Goal: Answer question/provide support: Share knowledge or assist other users

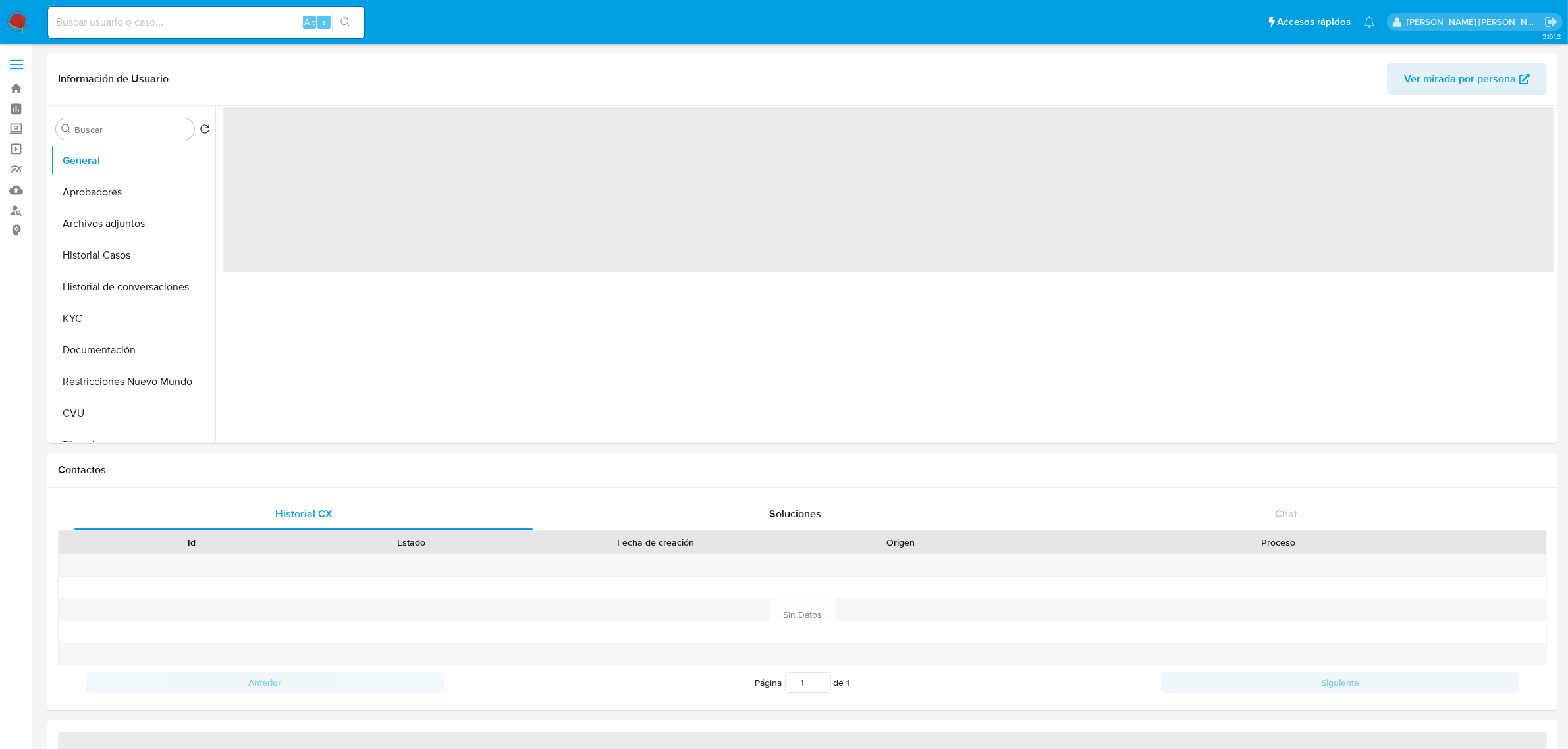
select select "10"
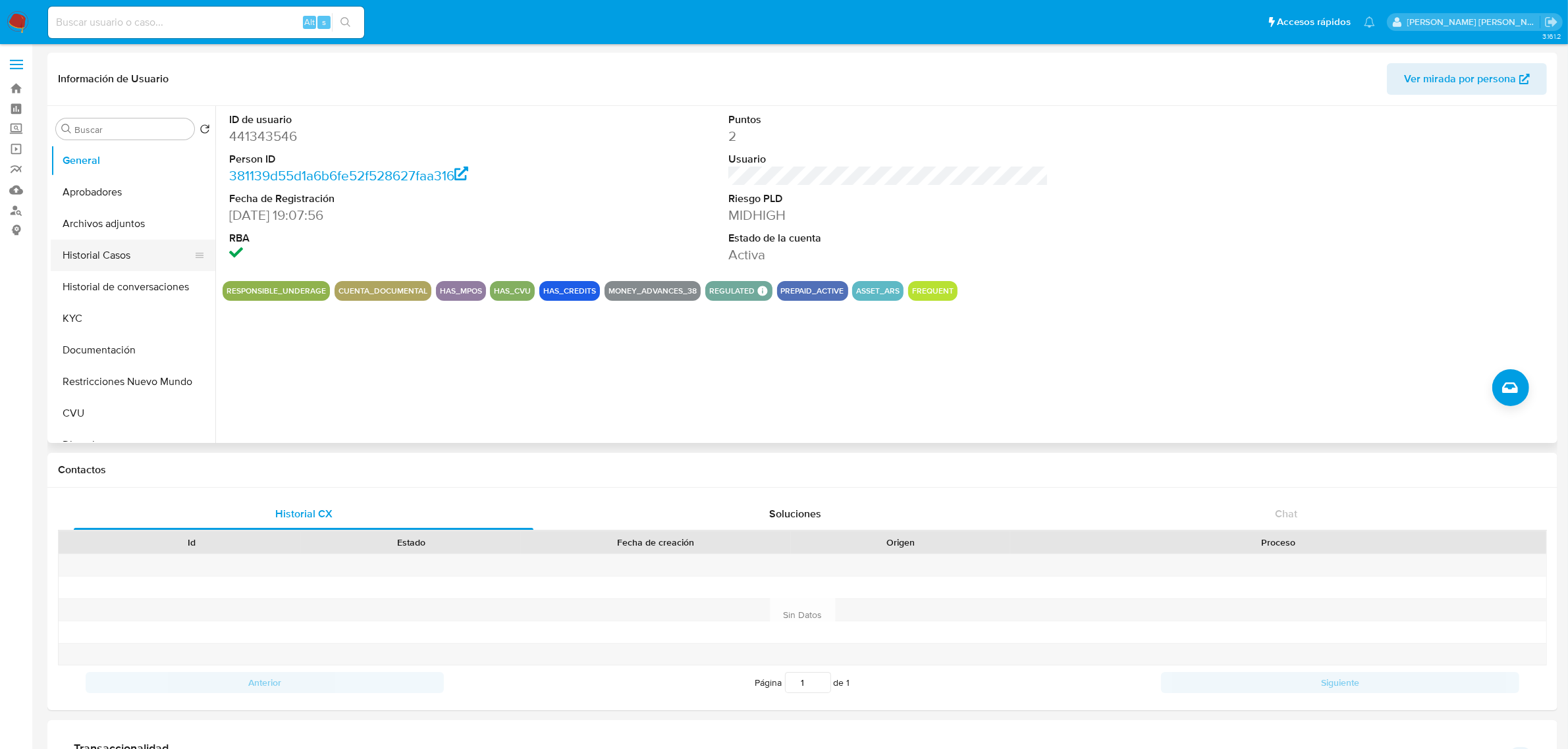
click at [92, 258] on button "Historial Casos" at bounding box center [127, 255] width 154 height 31
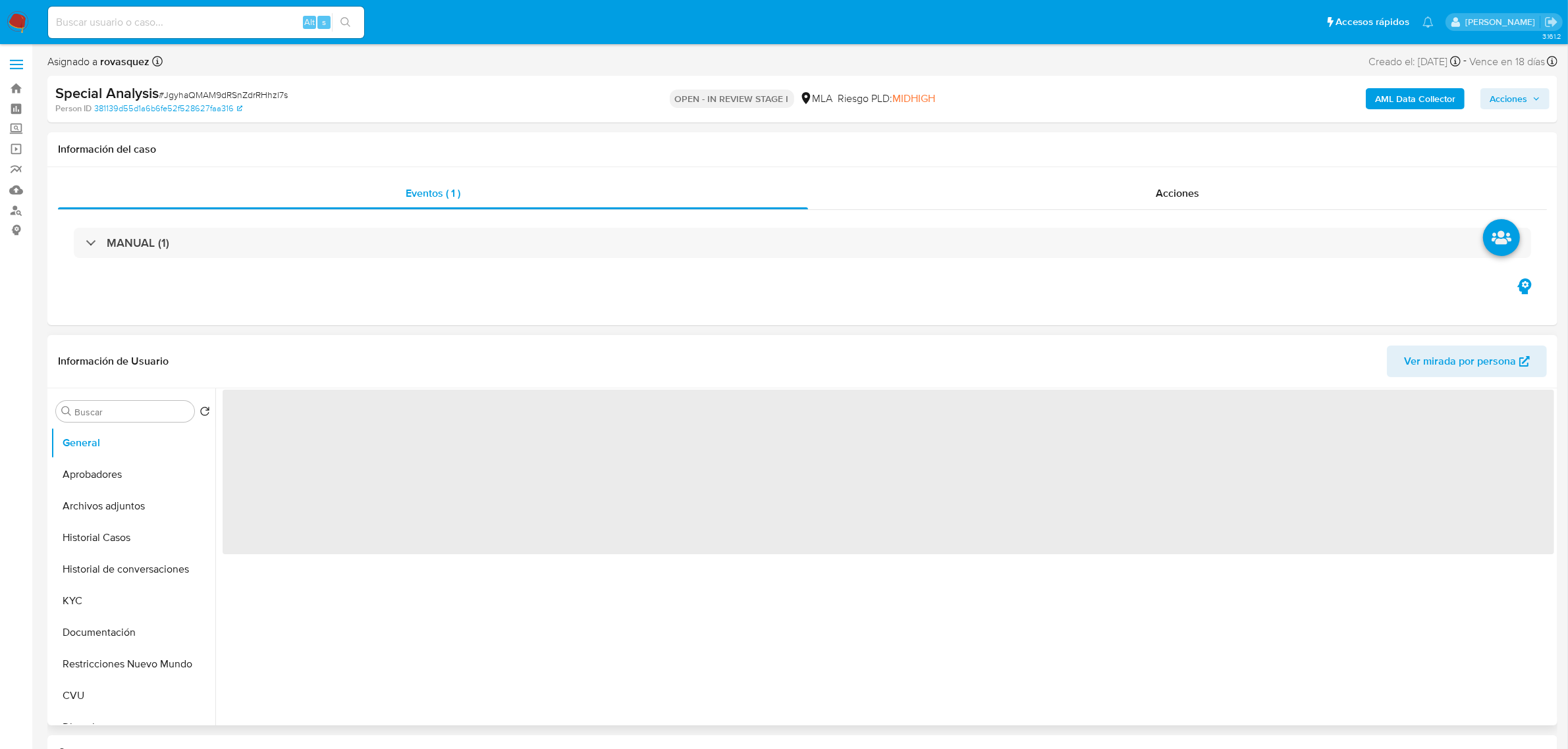
select select "10"
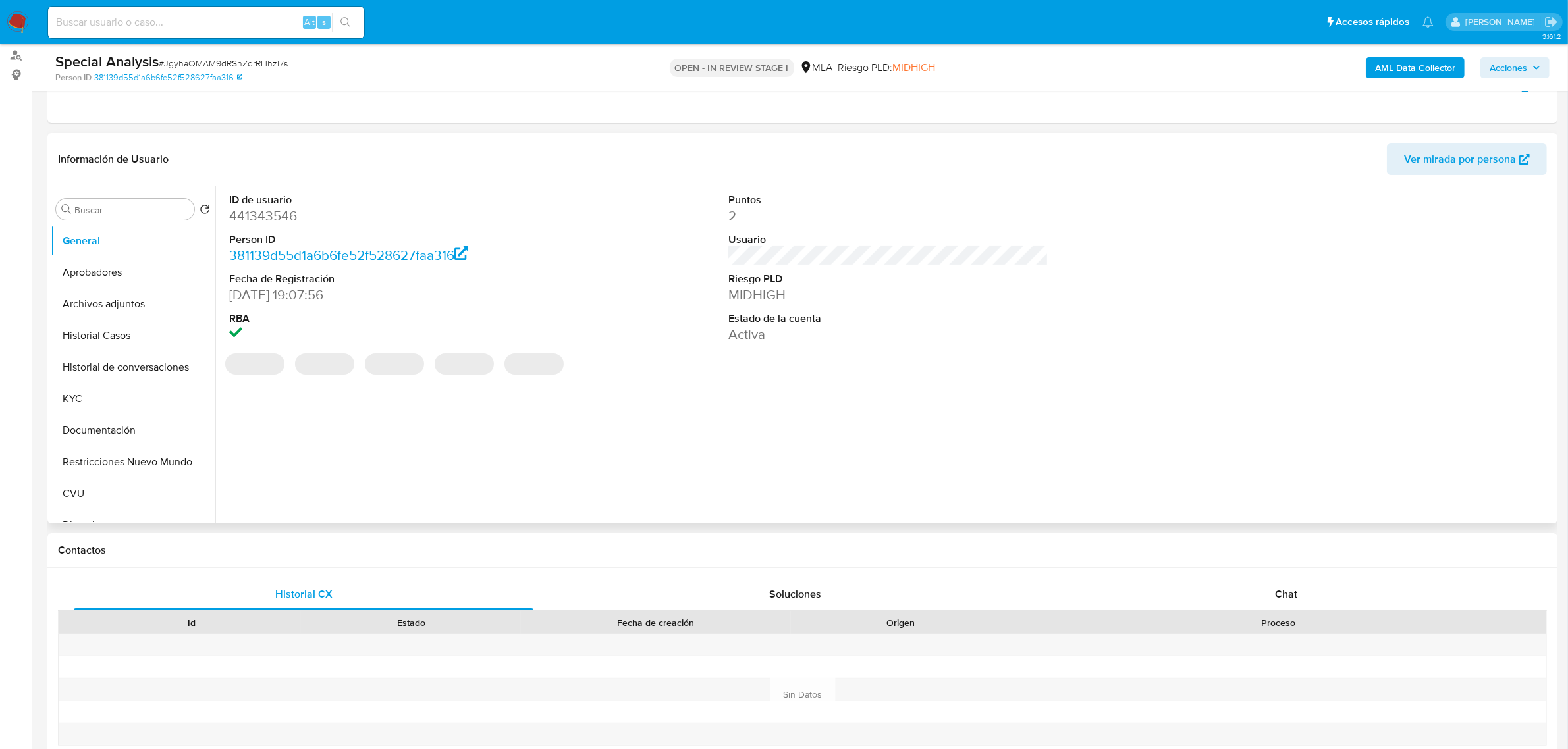
scroll to position [247, 0]
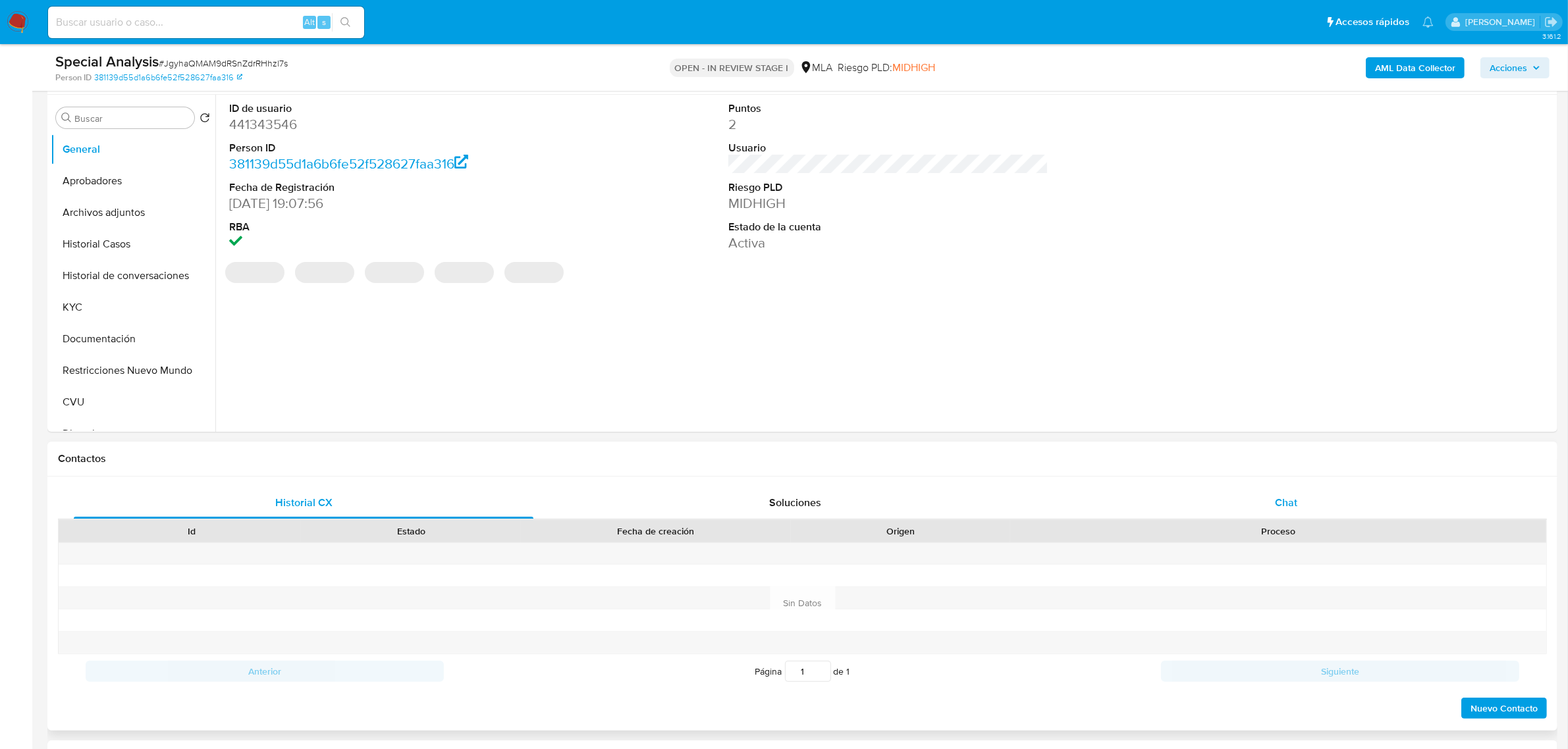
click at [1268, 512] on div "Chat" at bounding box center [1286, 503] width 459 height 31
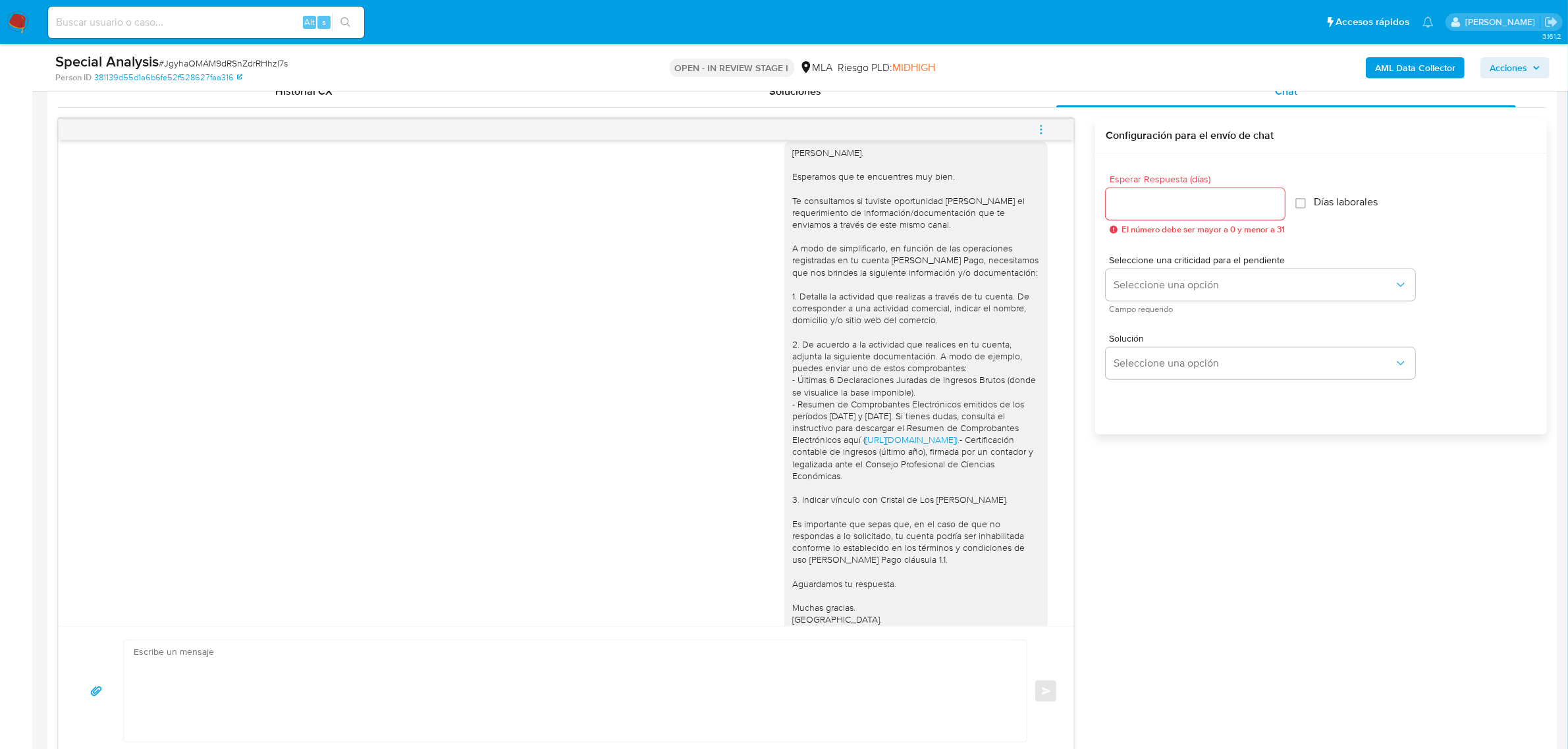
scroll to position [1093, 0]
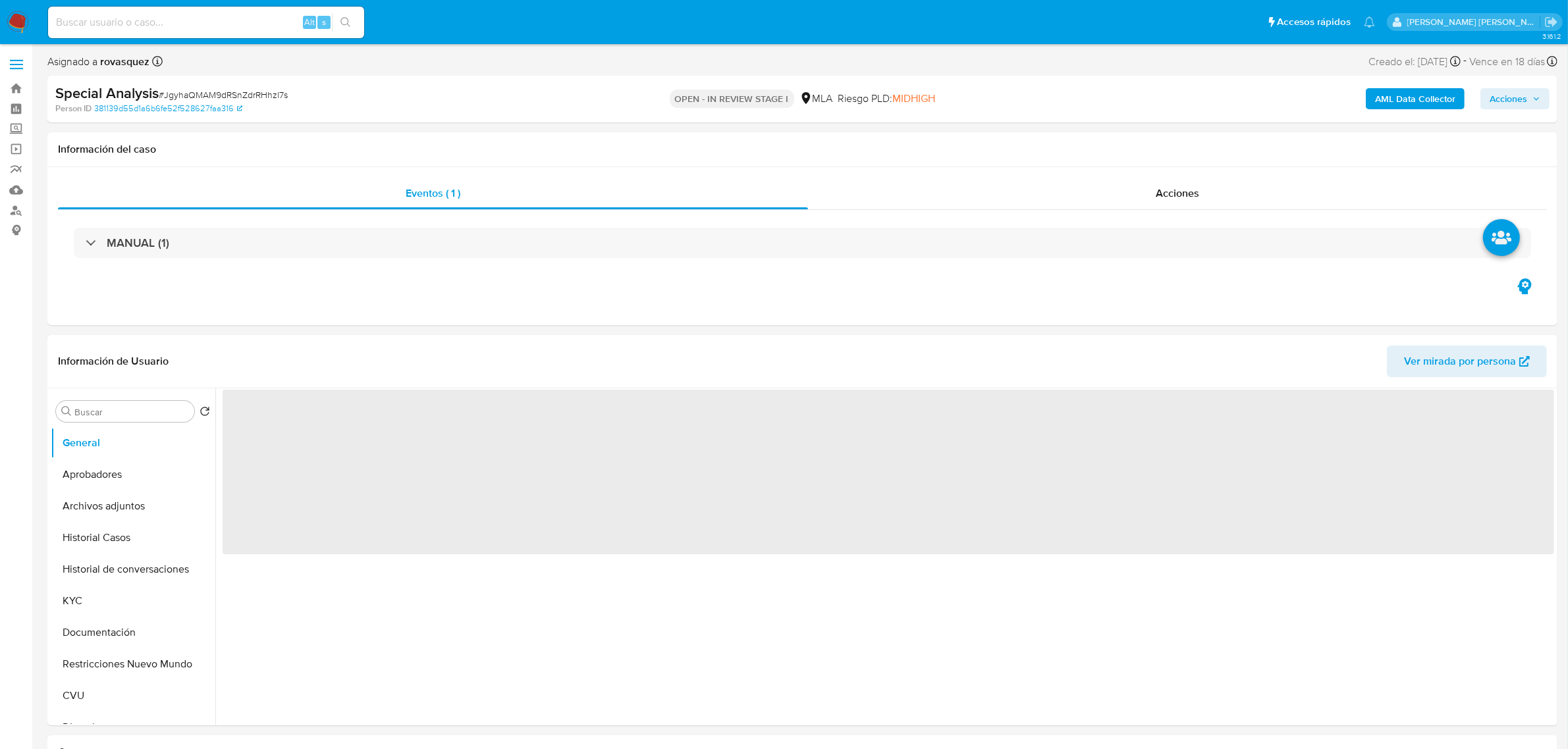
click at [200, 18] on input at bounding box center [205, 22] width 316 height 18
paste input "1507885094"
type input "1507885094"
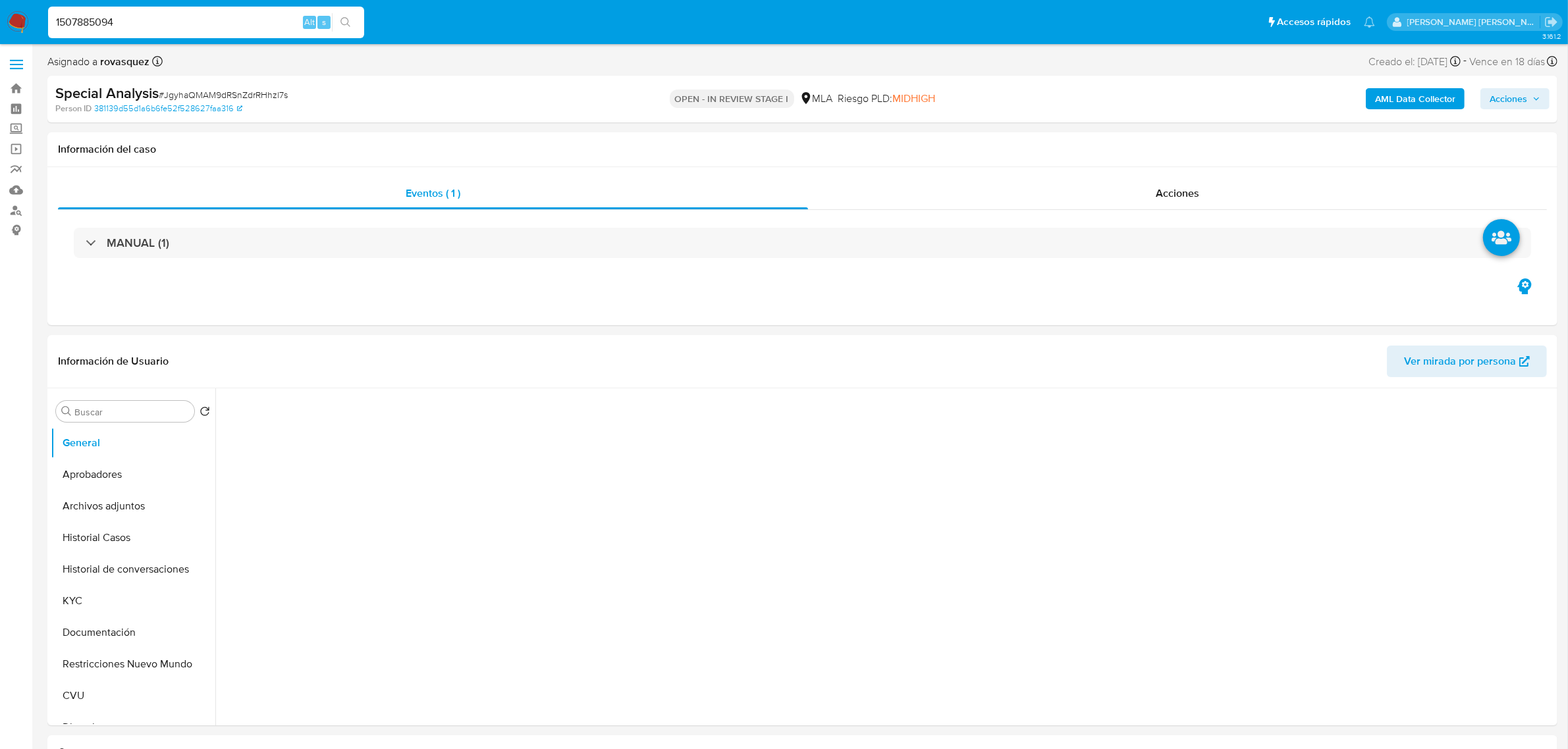
select select "10"
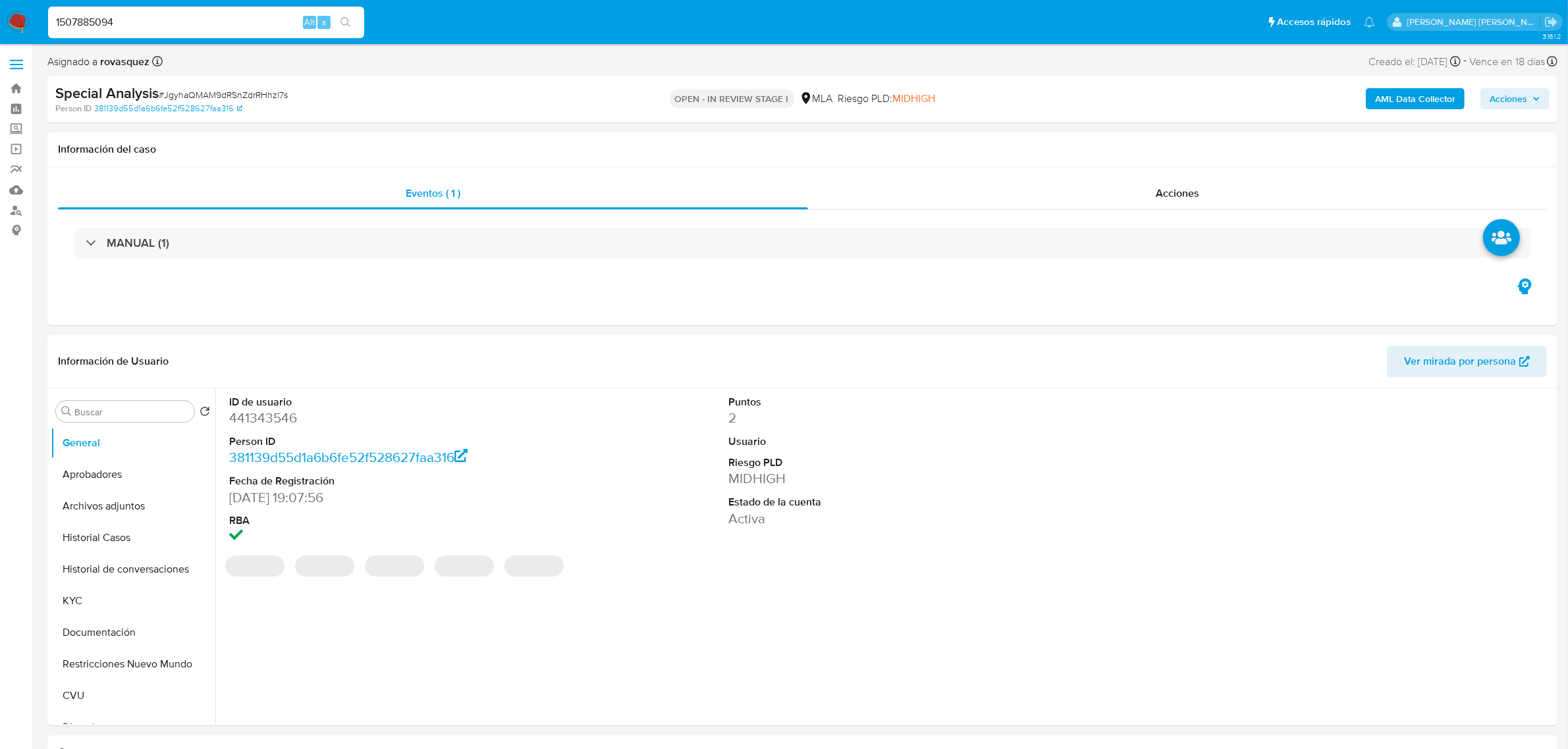
type input "1507885094"
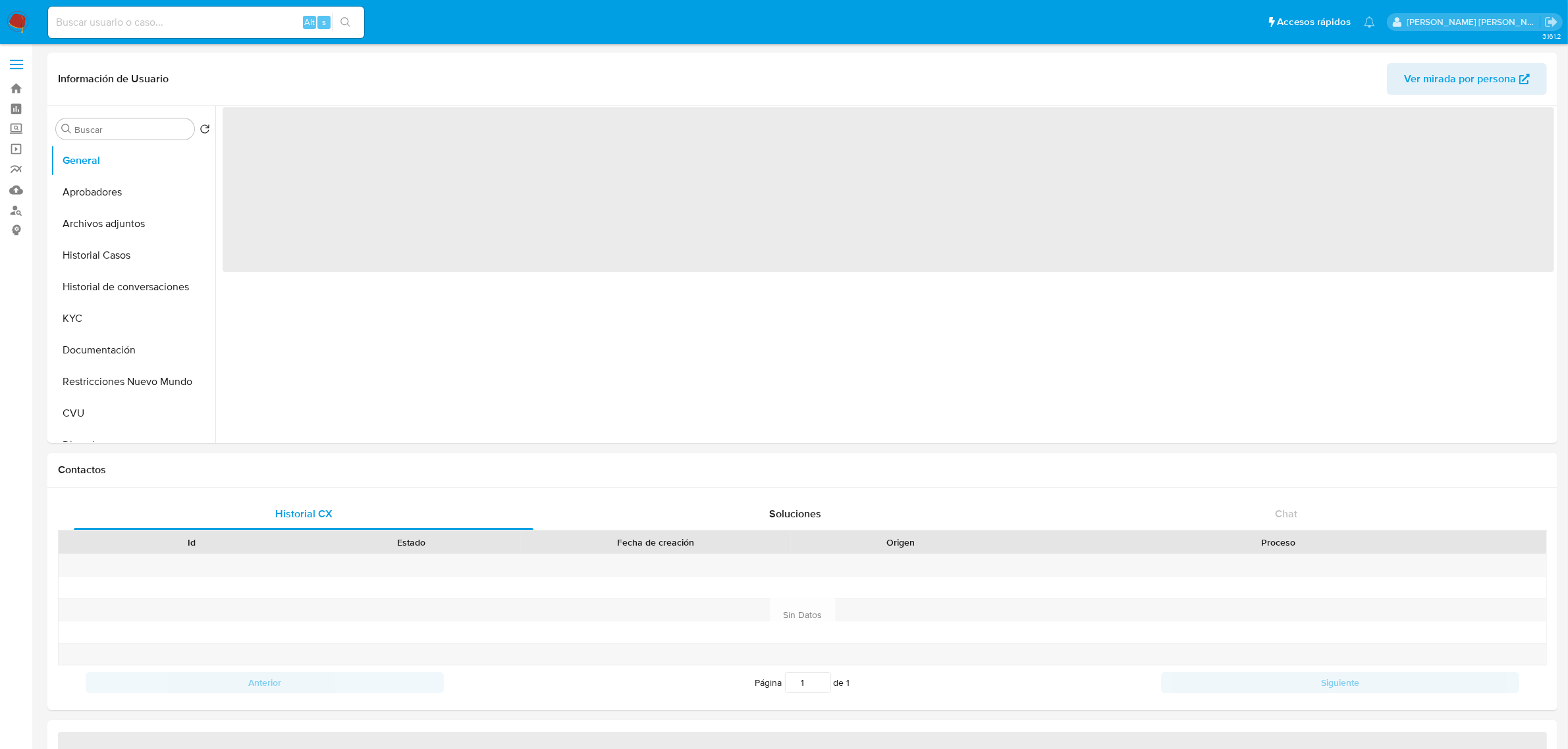
select select "10"
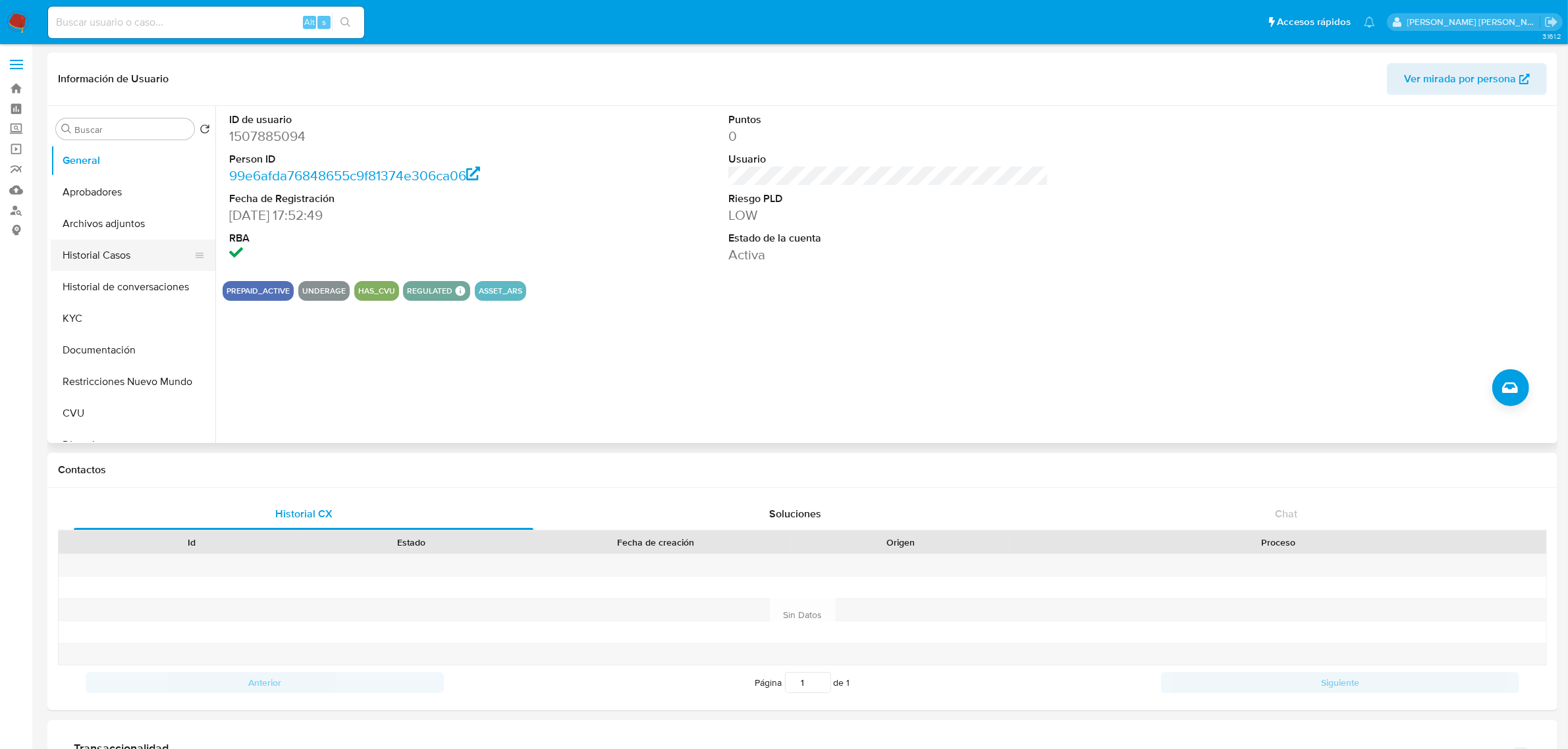
click at [120, 262] on button "Historial Casos" at bounding box center [127, 255] width 154 height 31
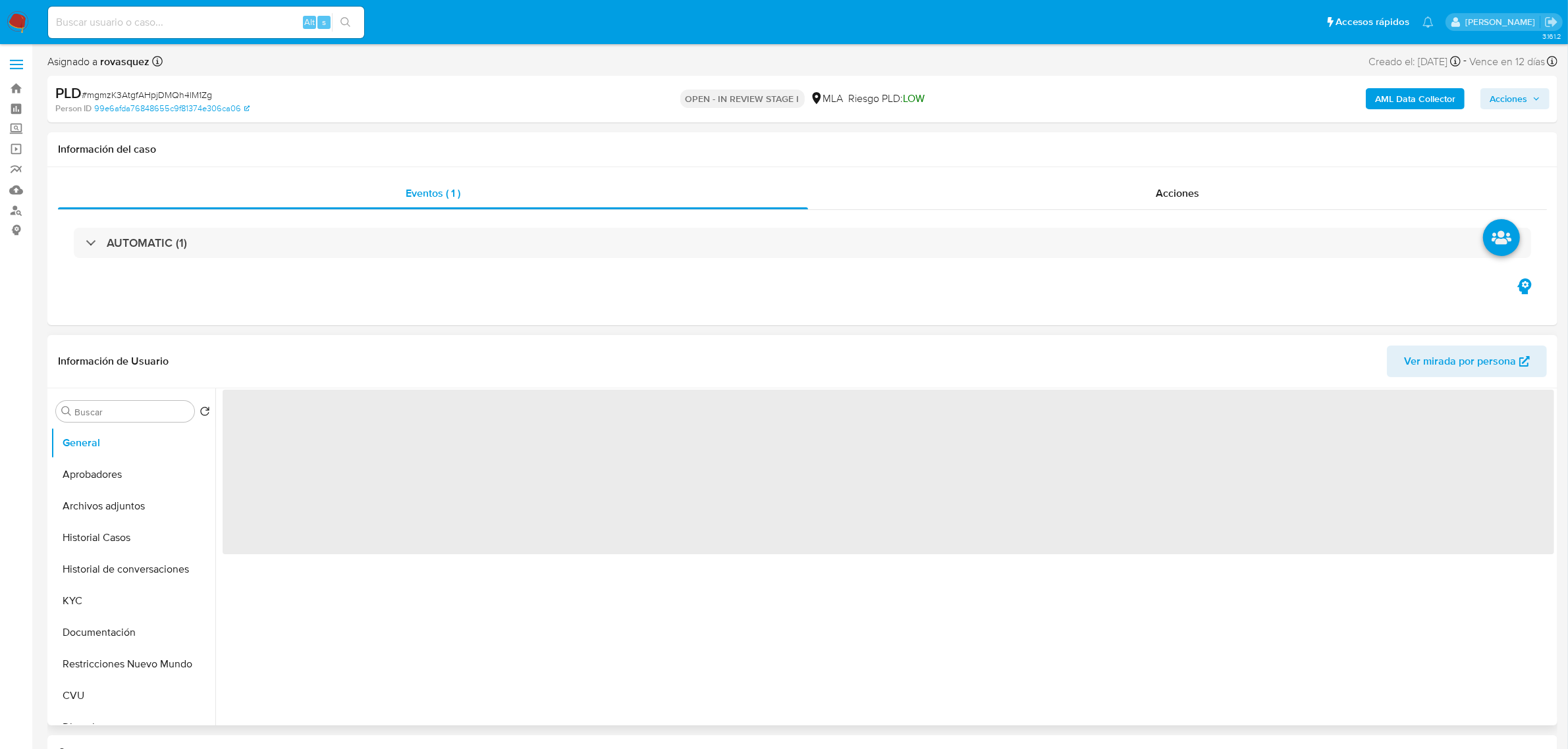
select select "10"
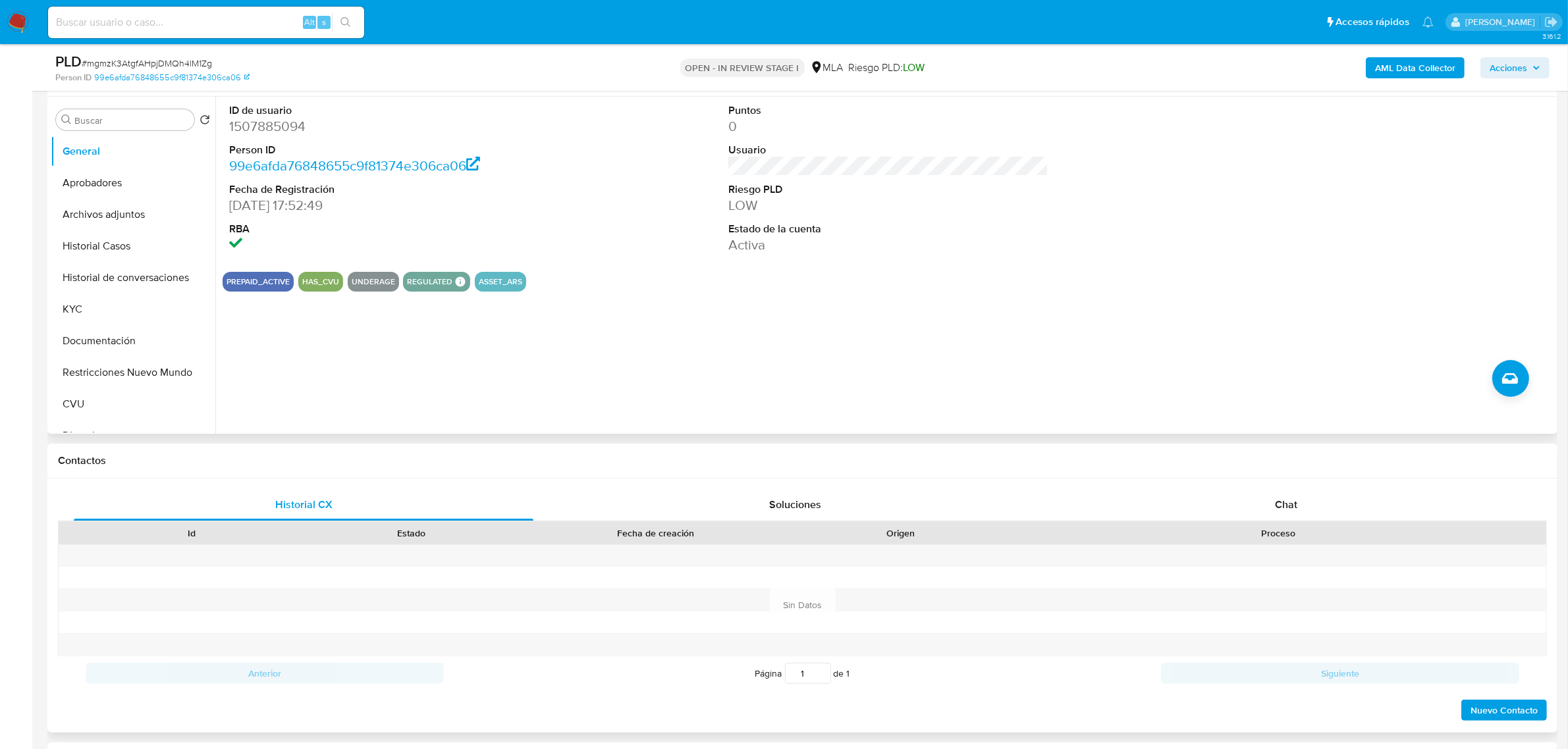
scroll to position [247, 0]
click at [1286, 497] on span "Chat" at bounding box center [1285, 503] width 22 height 16
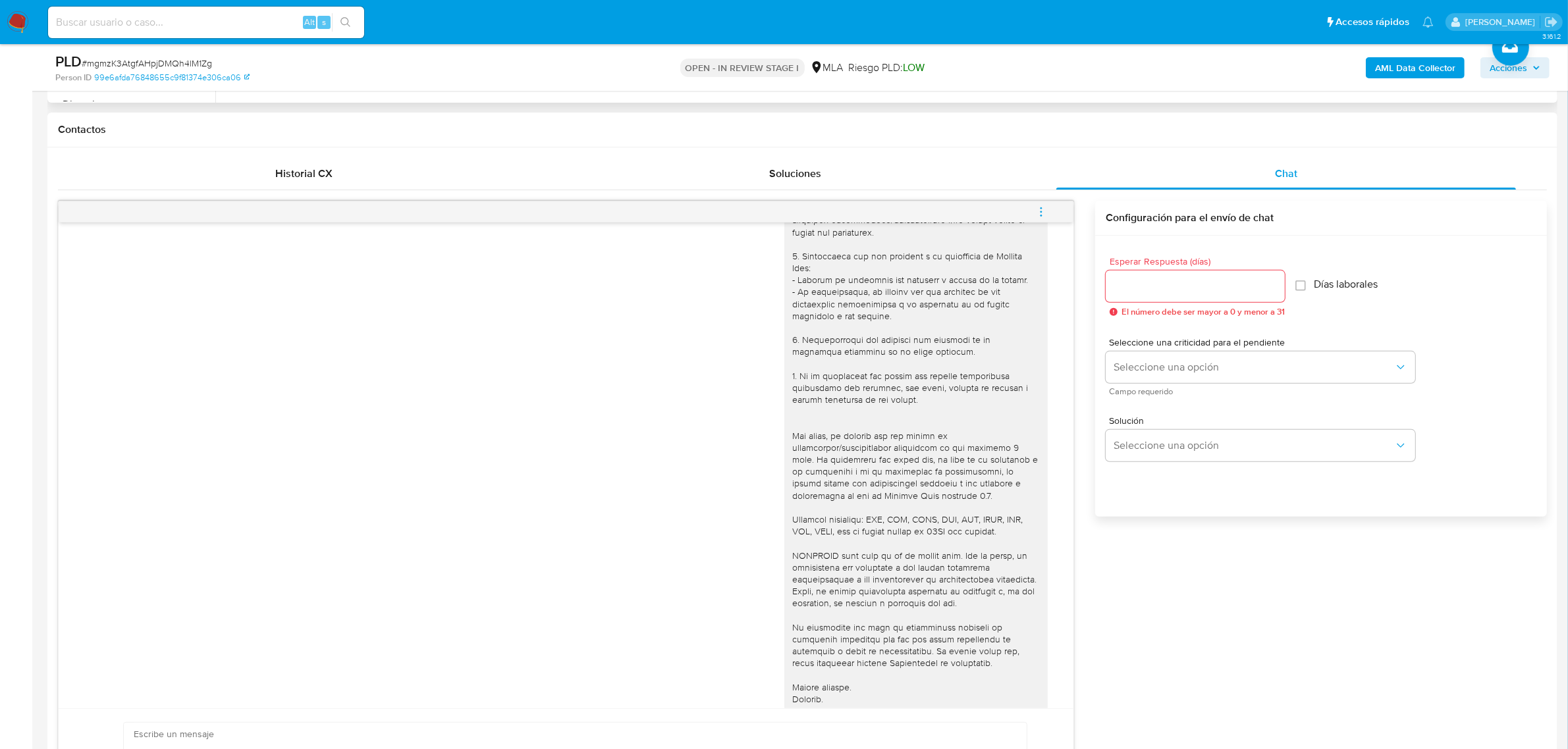
scroll to position [77, 0]
click at [617, 409] on div "18/08/2025 17:45:16" at bounding box center [565, 447] width 981 height 589
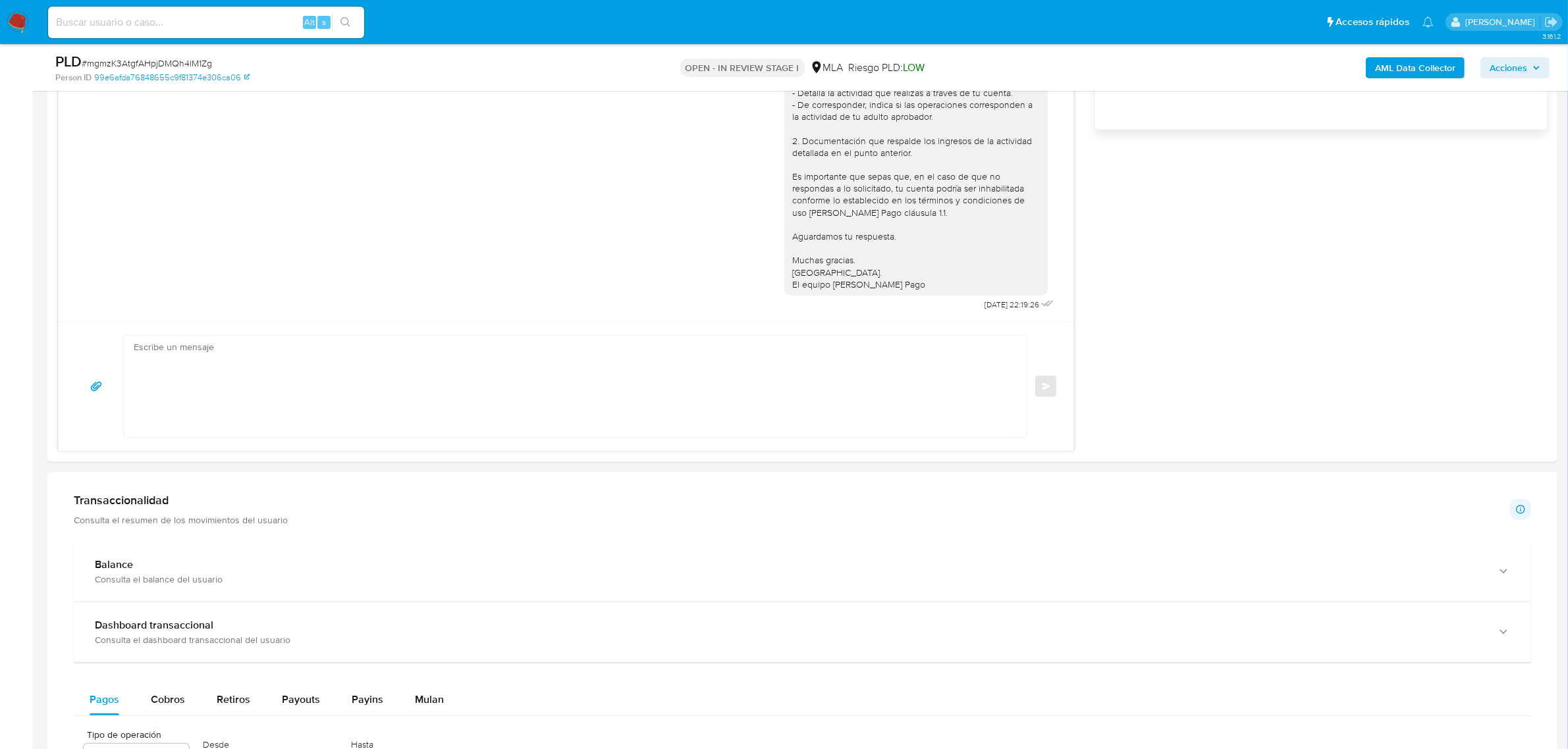
scroll to position [740, 0]
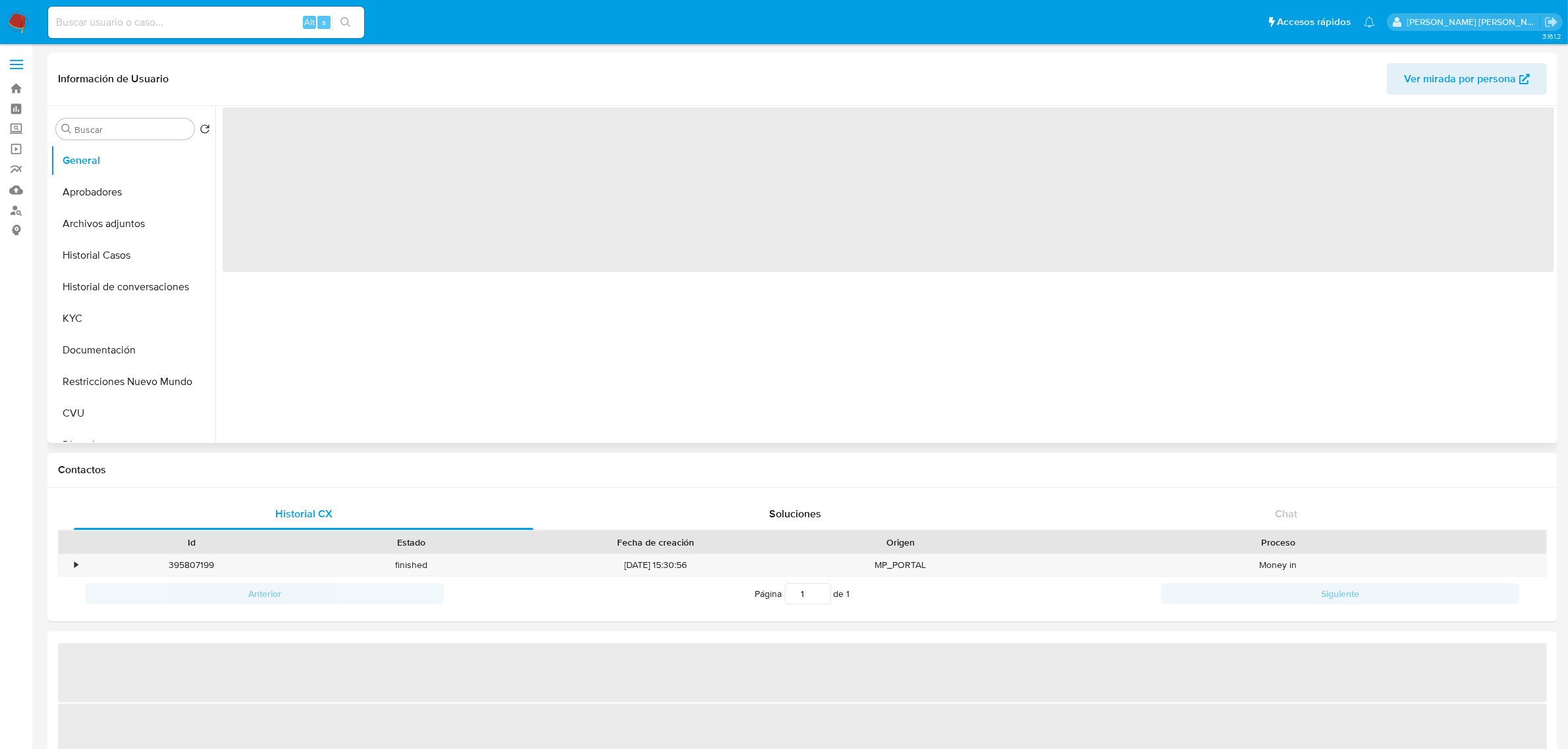
select select "10"
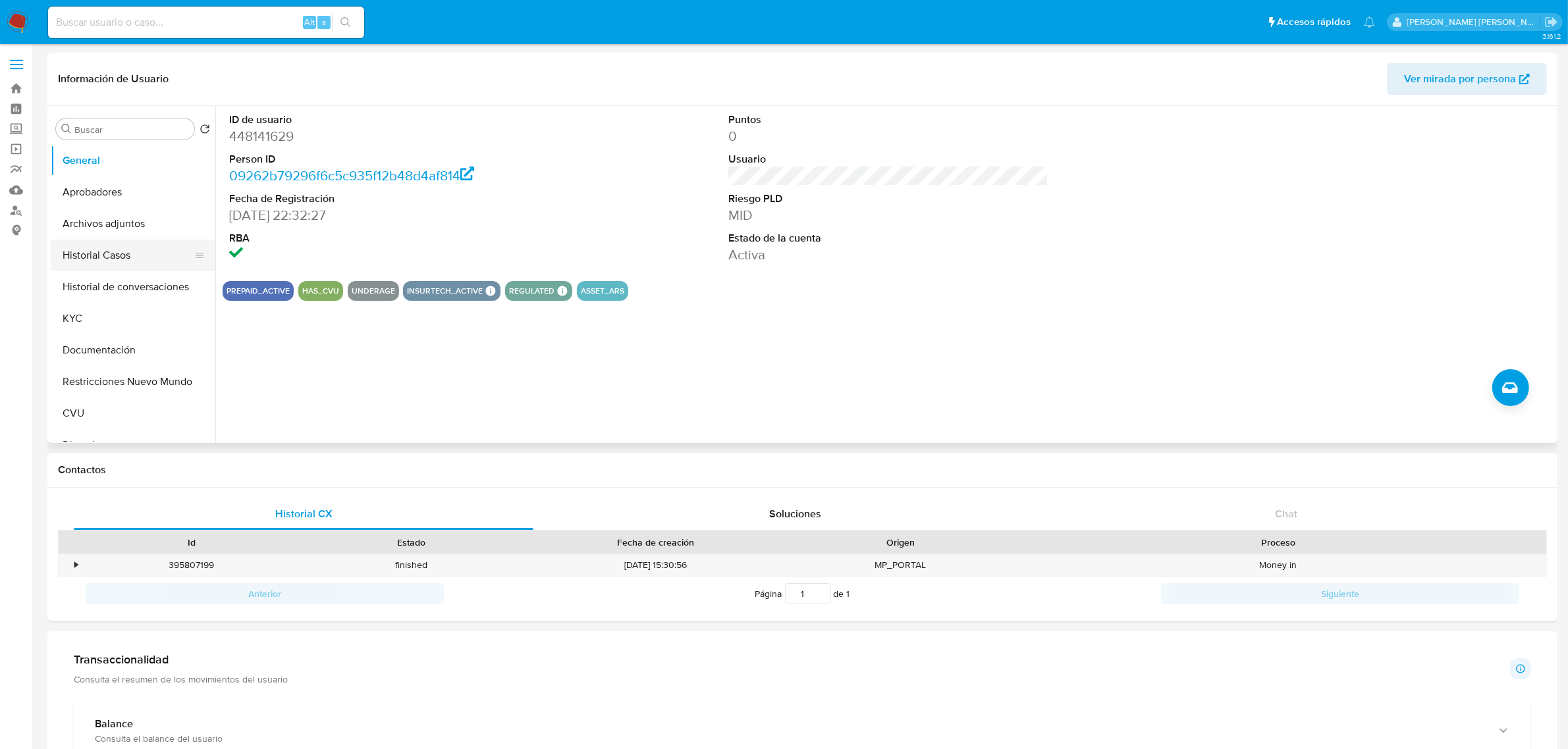
click at [116, 264] on button "Historial Casos" at bounding box center [127, 255] width 154 height 31
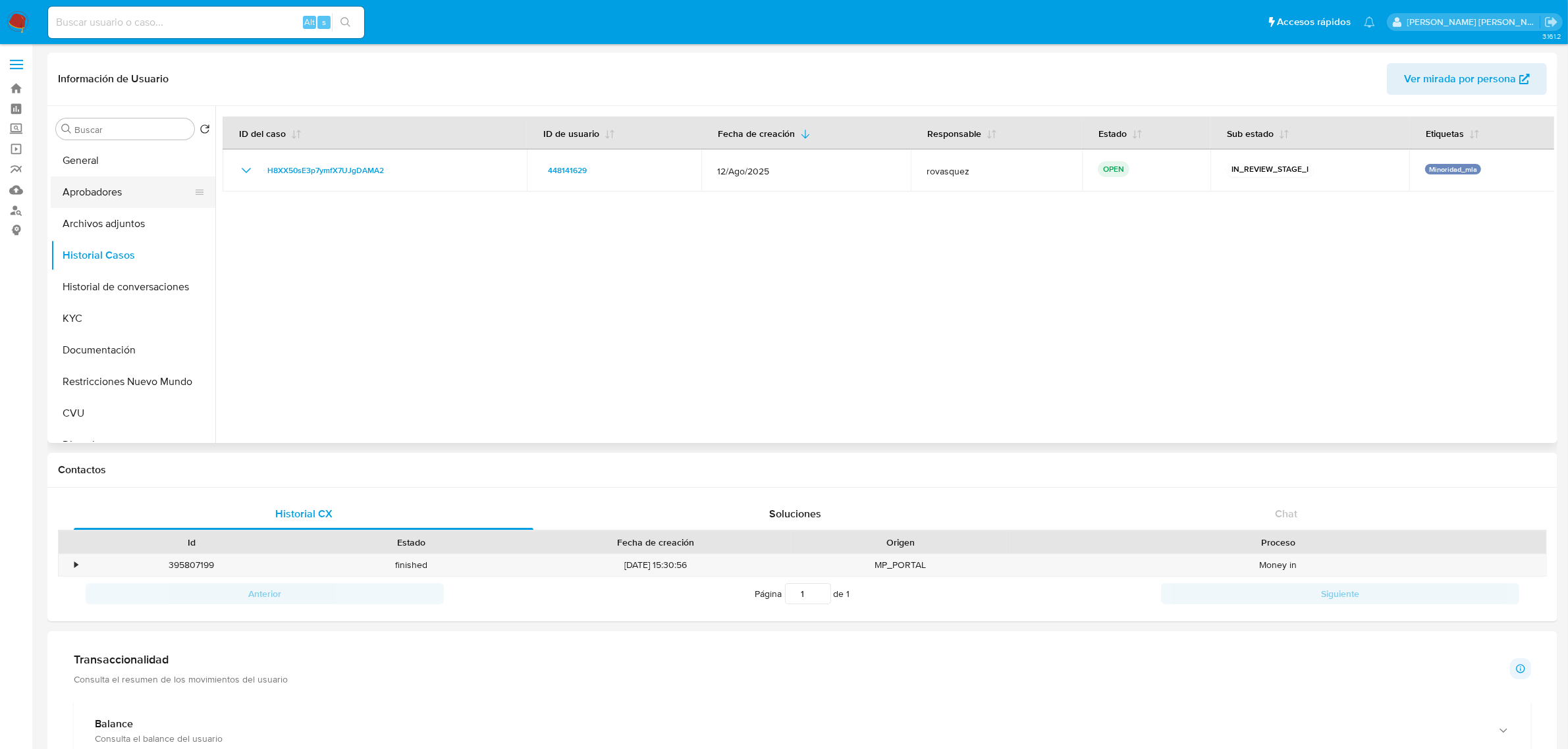
click at [113, 185] on button "Aprobadores" at bounding box center [127, 192] width 154 height 31
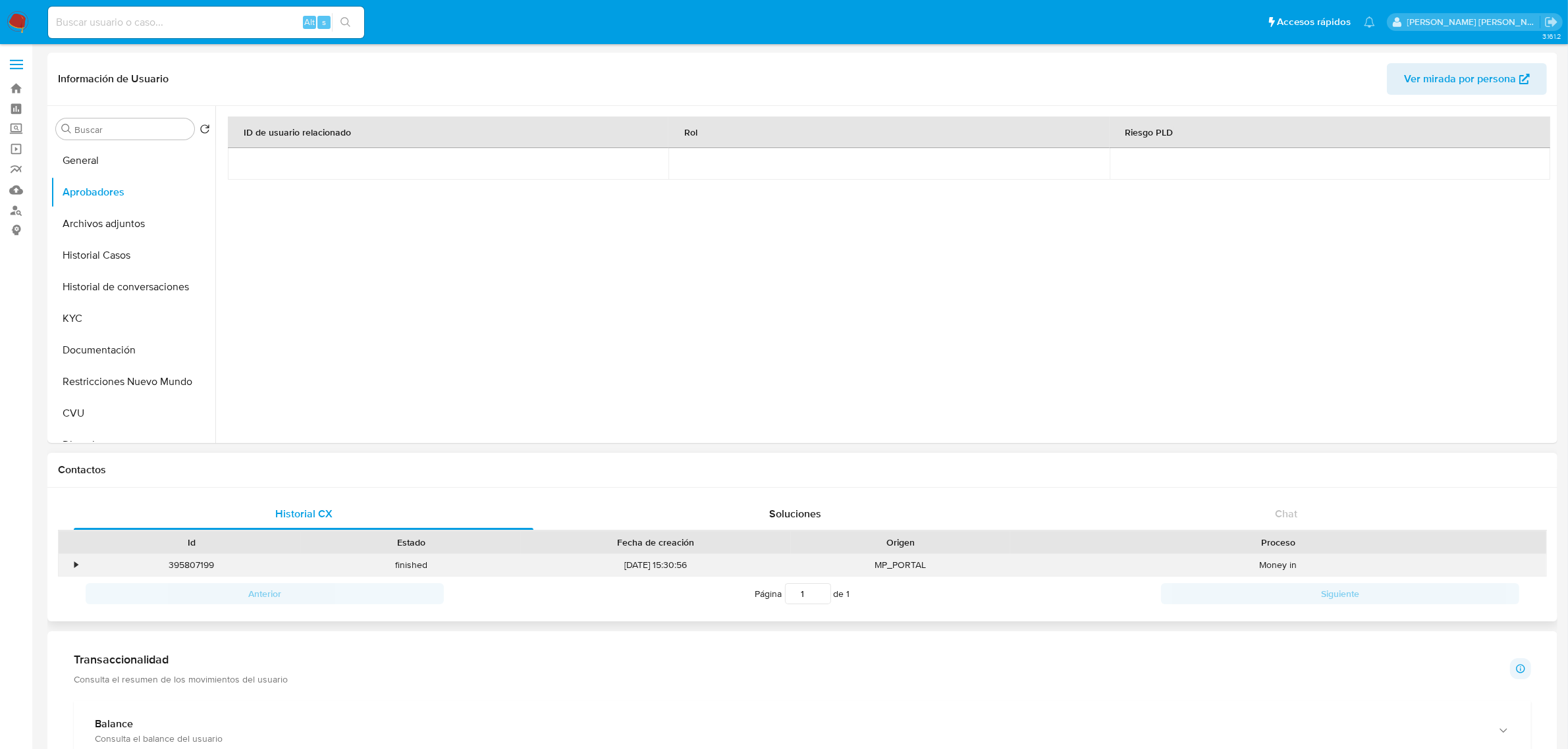
click at [199, 571] on div "395807199" at bounding box center [191, 565] width 219 height 21
copy div "395807199"
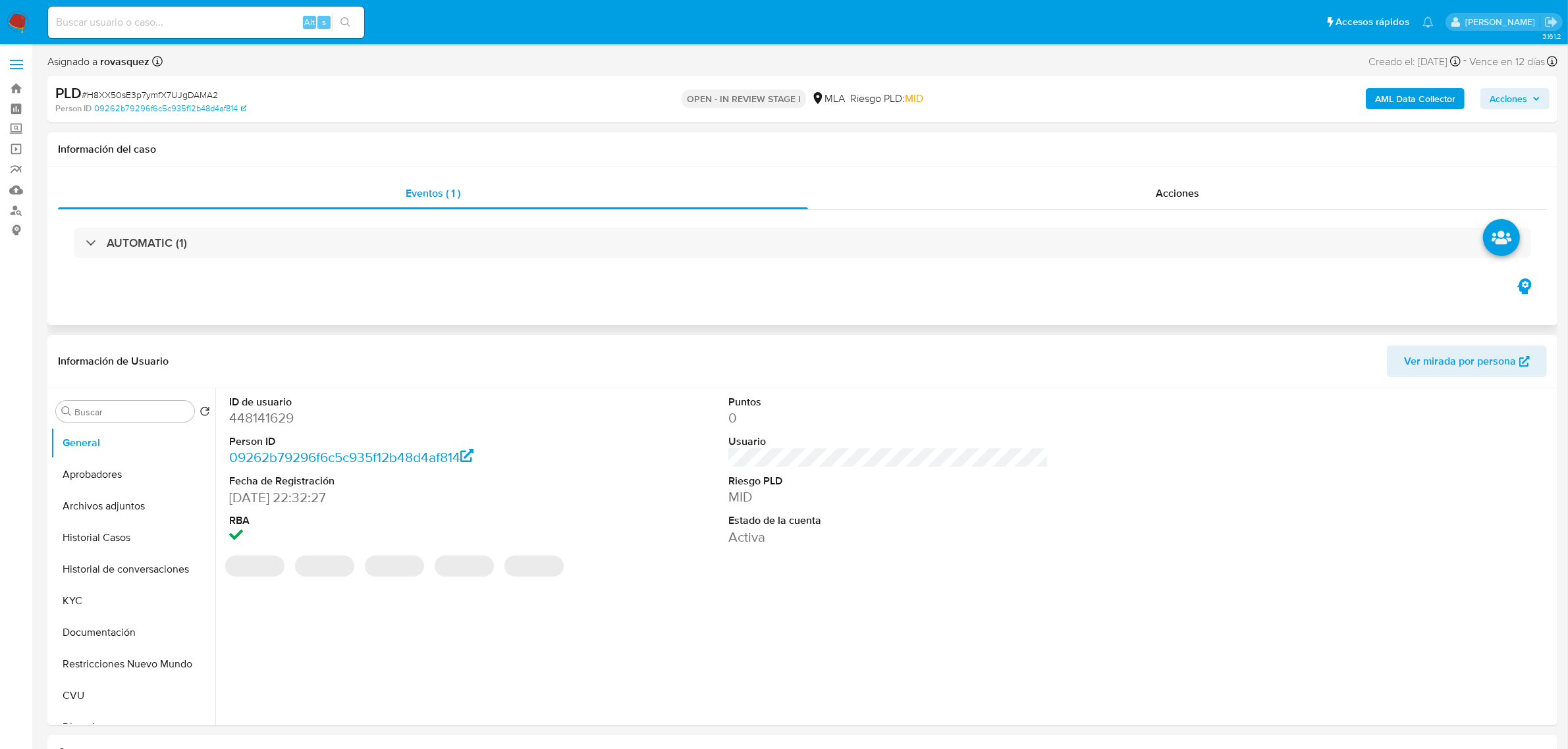
select select "10"
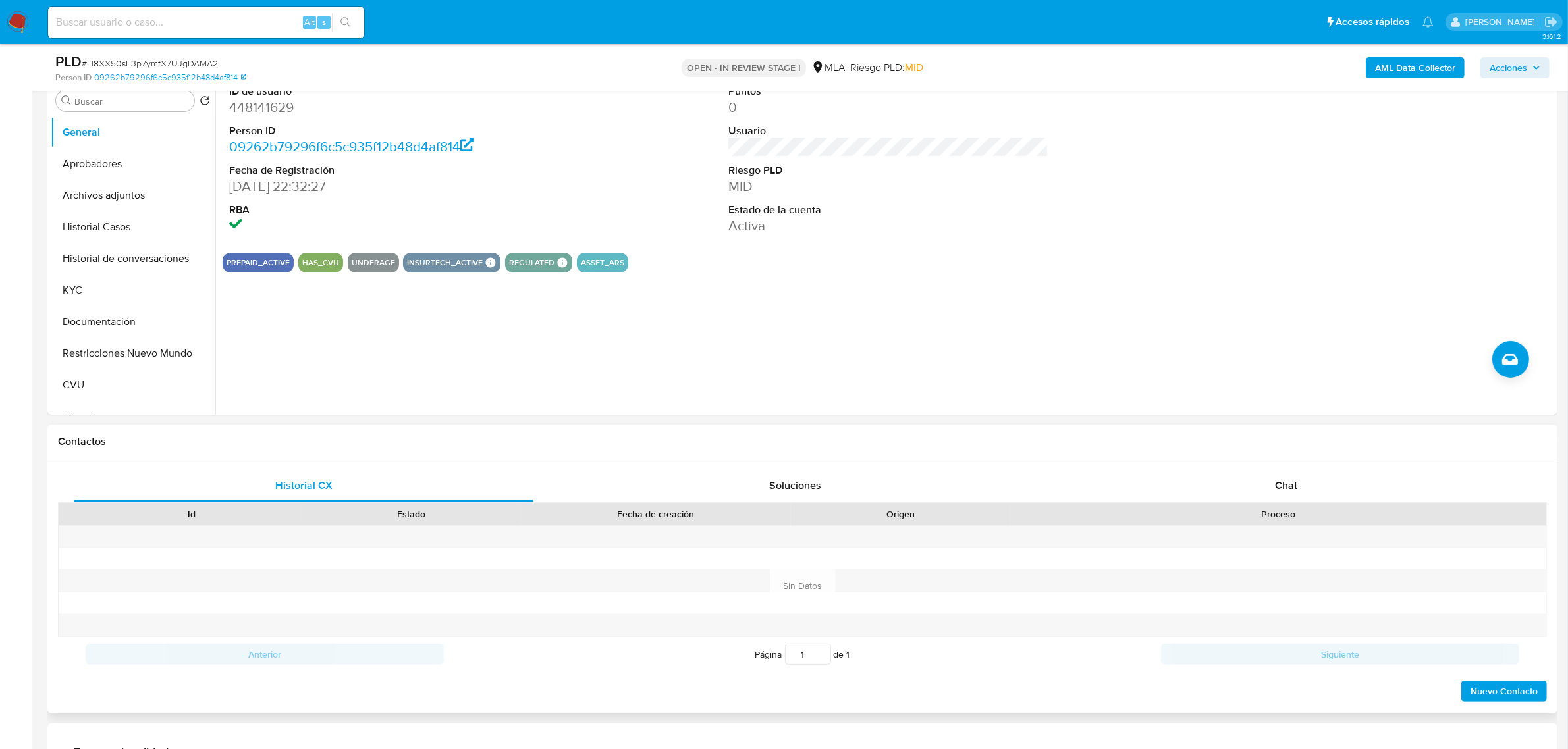
scroll to position [329, 0]
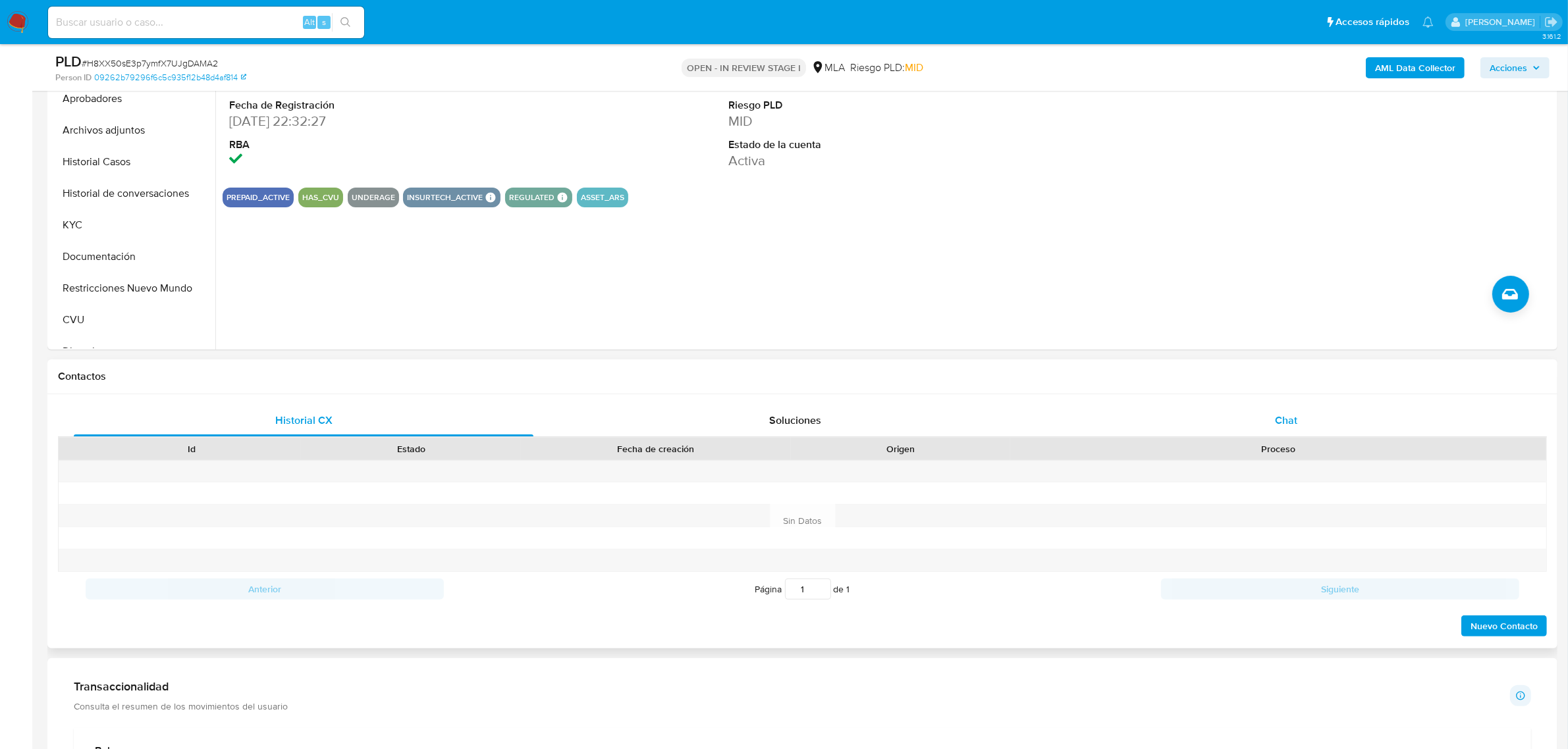
click at [1284, 418] on span "Chat" at bounding box center [1285, 420] width 22 height 16
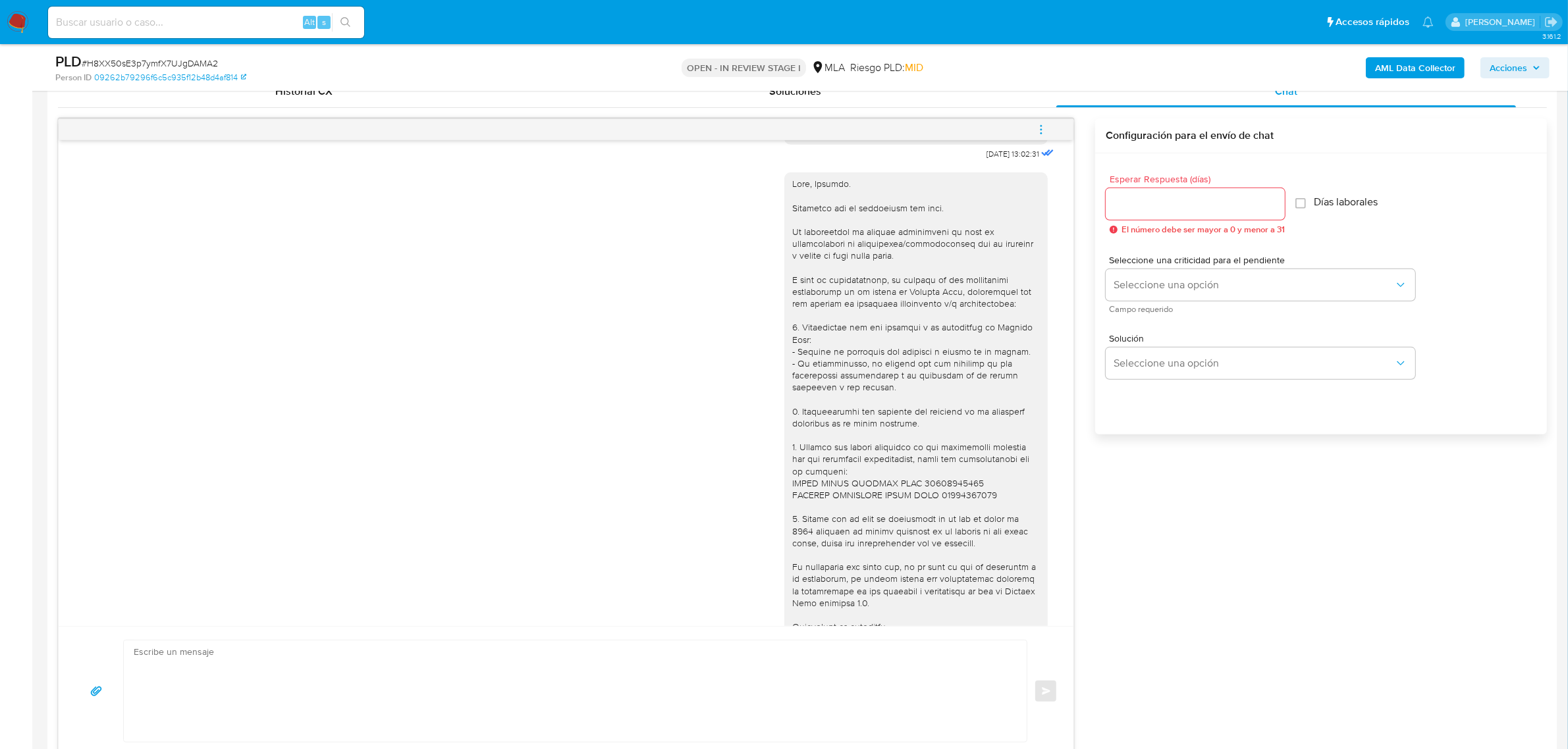
scroll to position [867, 0]
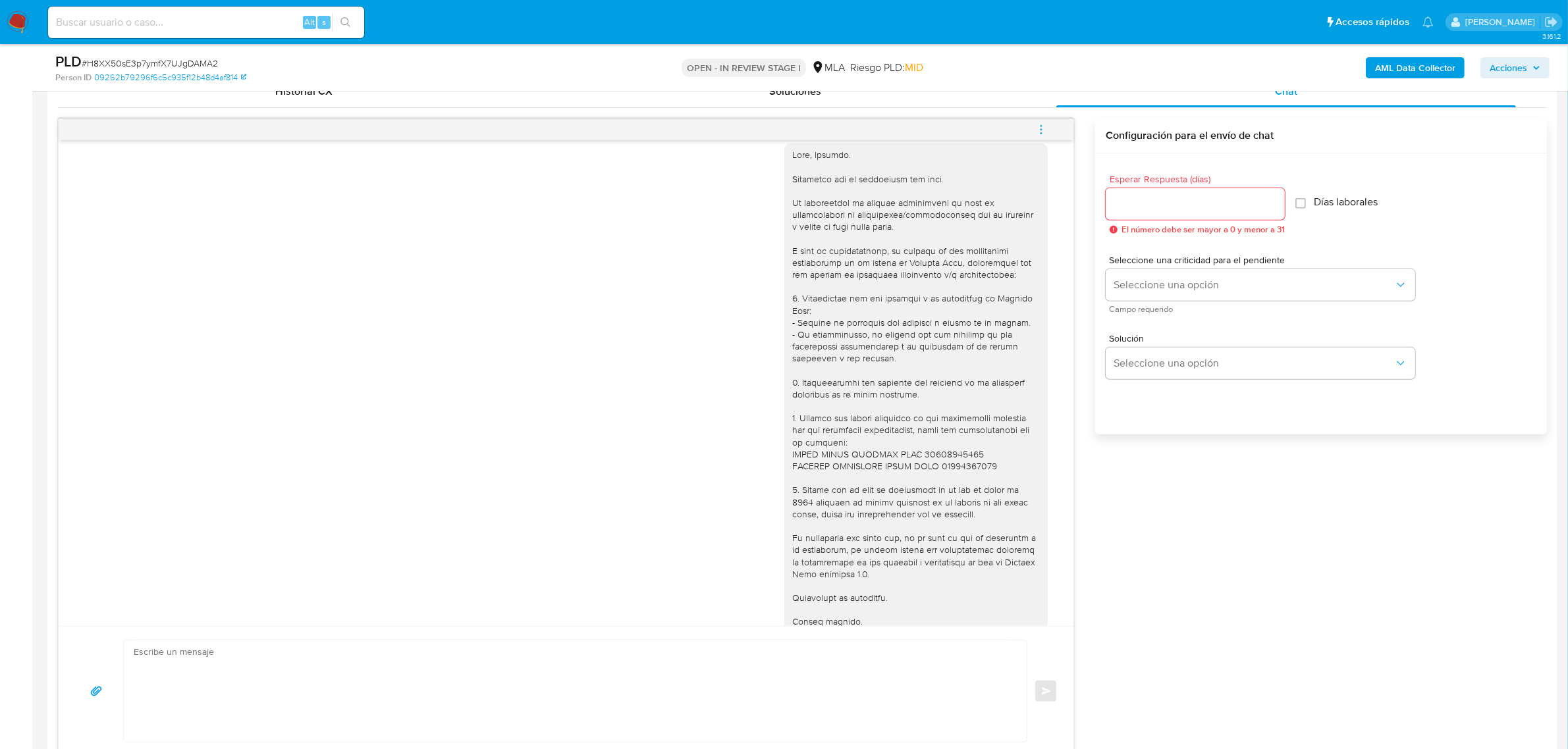
click at [198, 327] on div "01/10/2025 14:37:16" at bounding box center [565, 405] width 981 height 541
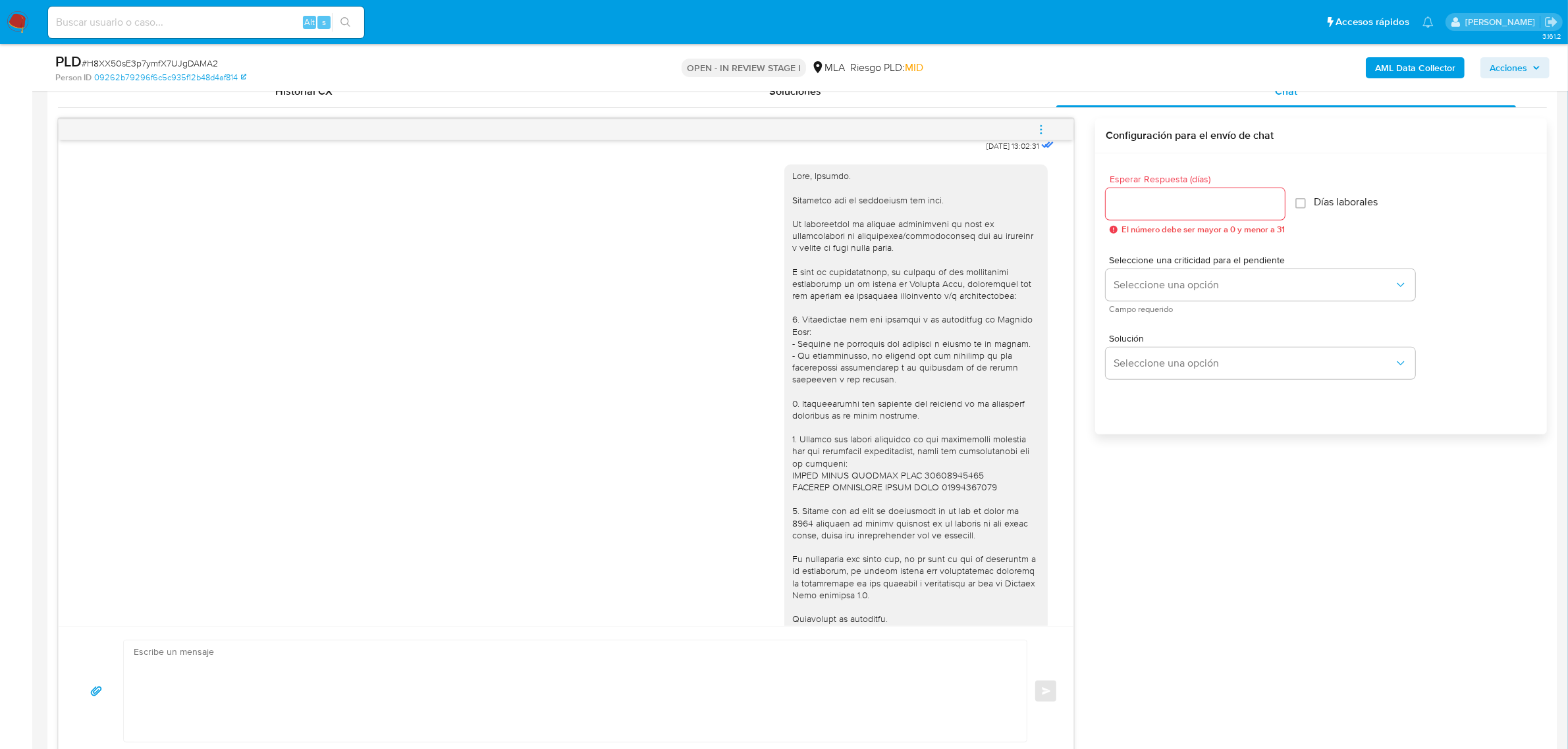
scroll to position [949, 0]
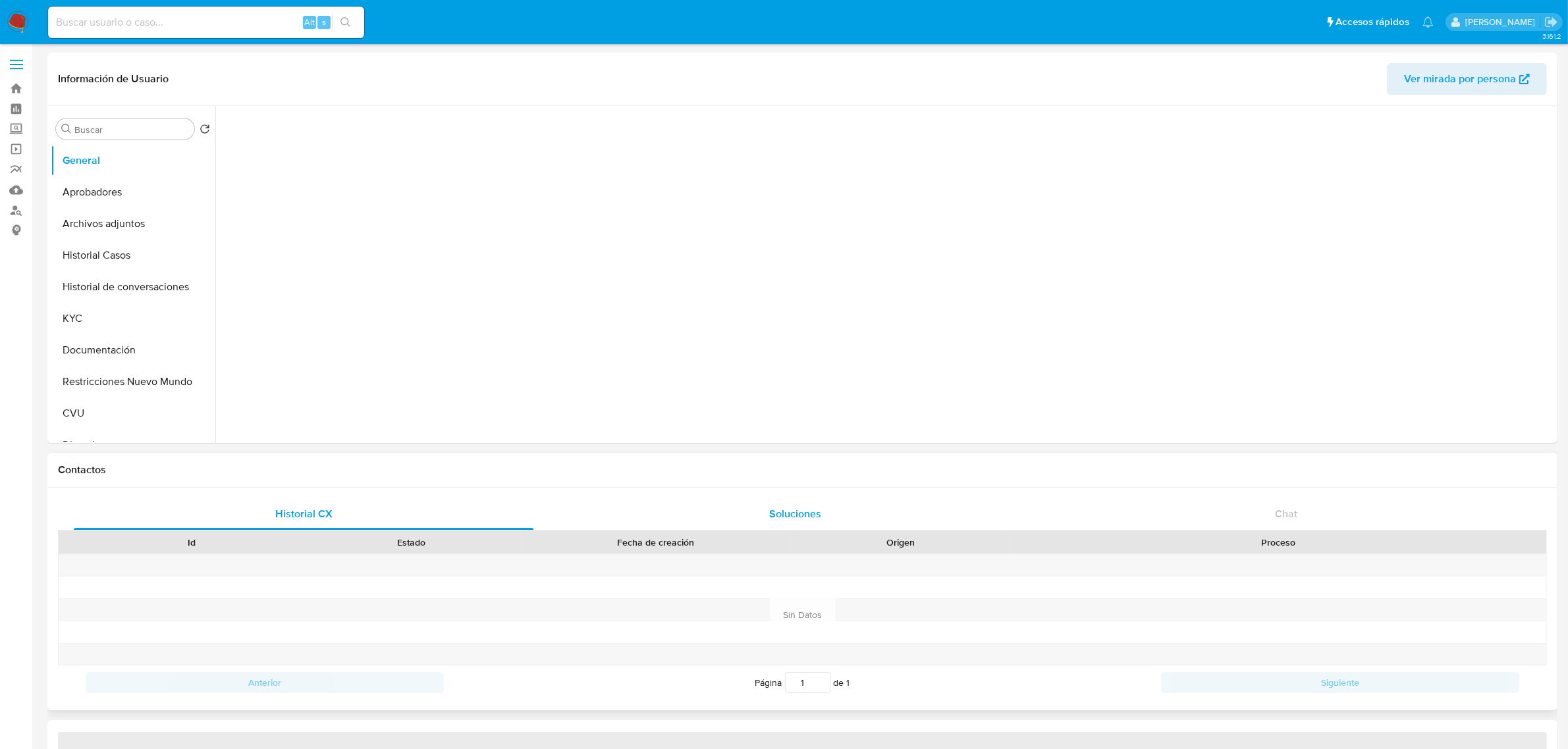
select select "10"
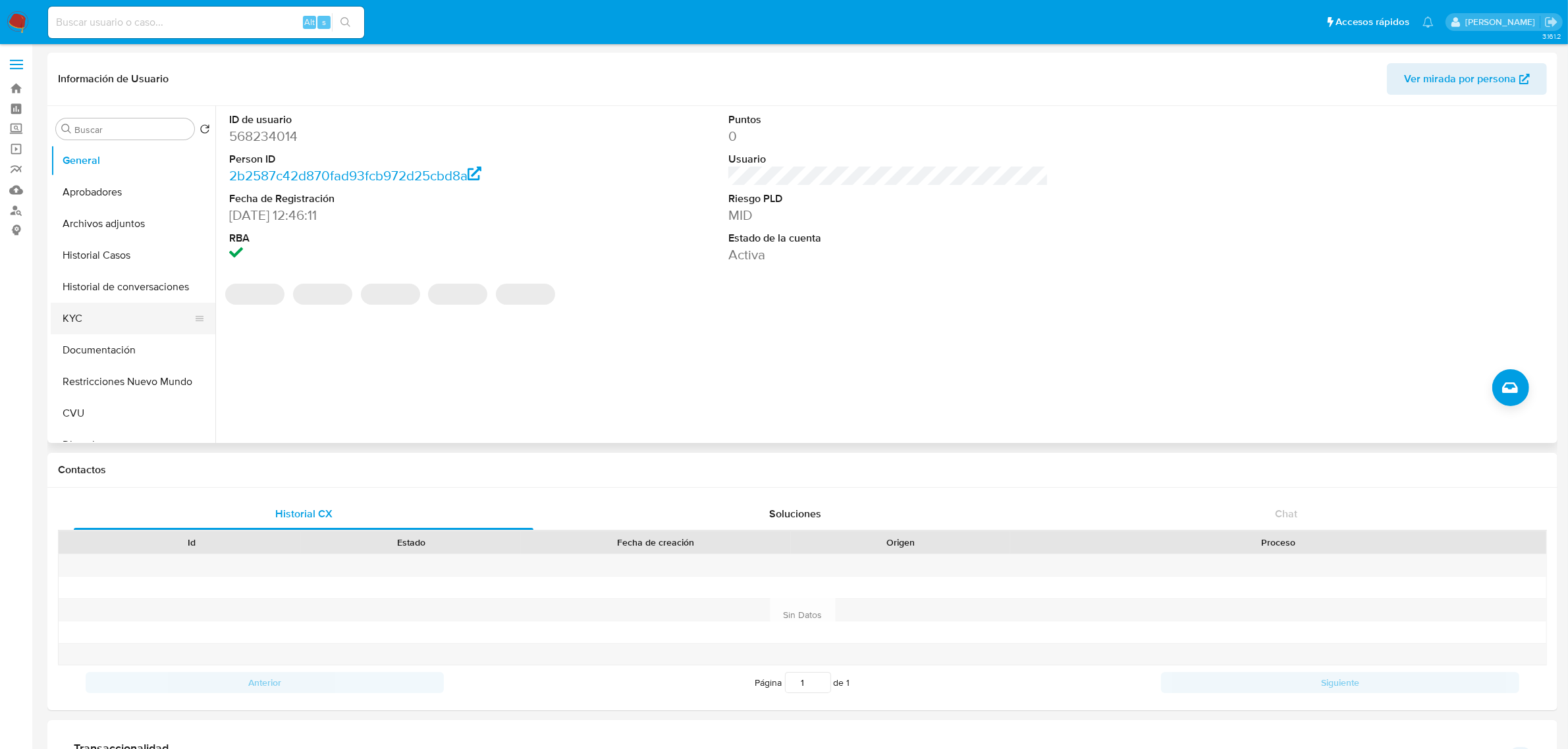
click at [111, 320] on button "KYC" at bounding box center [127, 318] width 154 height 31
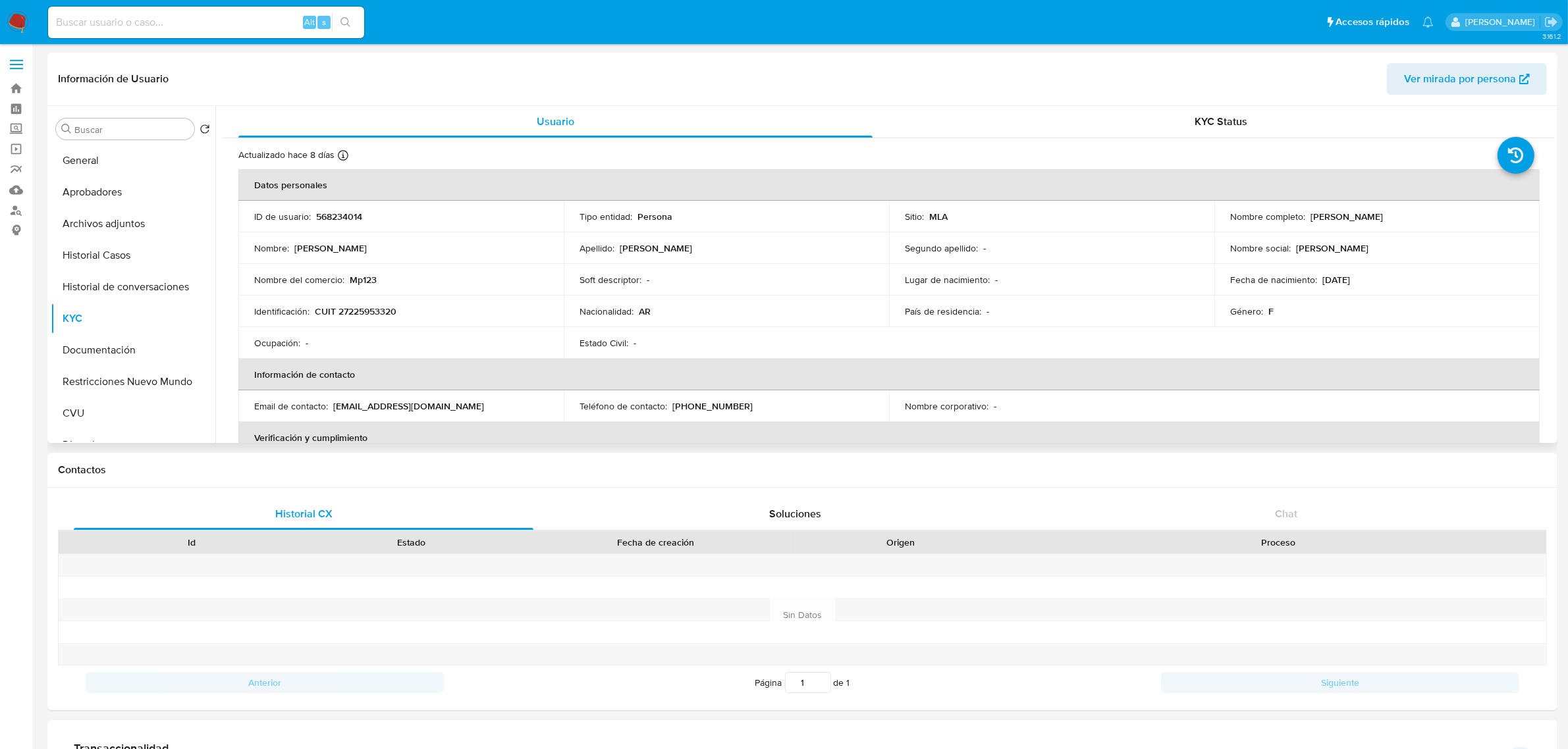
click at [377, 405] on p "[EMAIL_ADDRESS][DOMAIN_NAME]" at bounding box center [408, 407] width 151 height 12
click at [409, 407] on p "[EMAIL_ADDRESS][DOMAIN_NAME]" at bounding box center [408, 407] width 151 height 12
drag, startPoint x: 335, startPoint y: 409, endPoint x: 455, endPoint y: 406, distance: 120.0
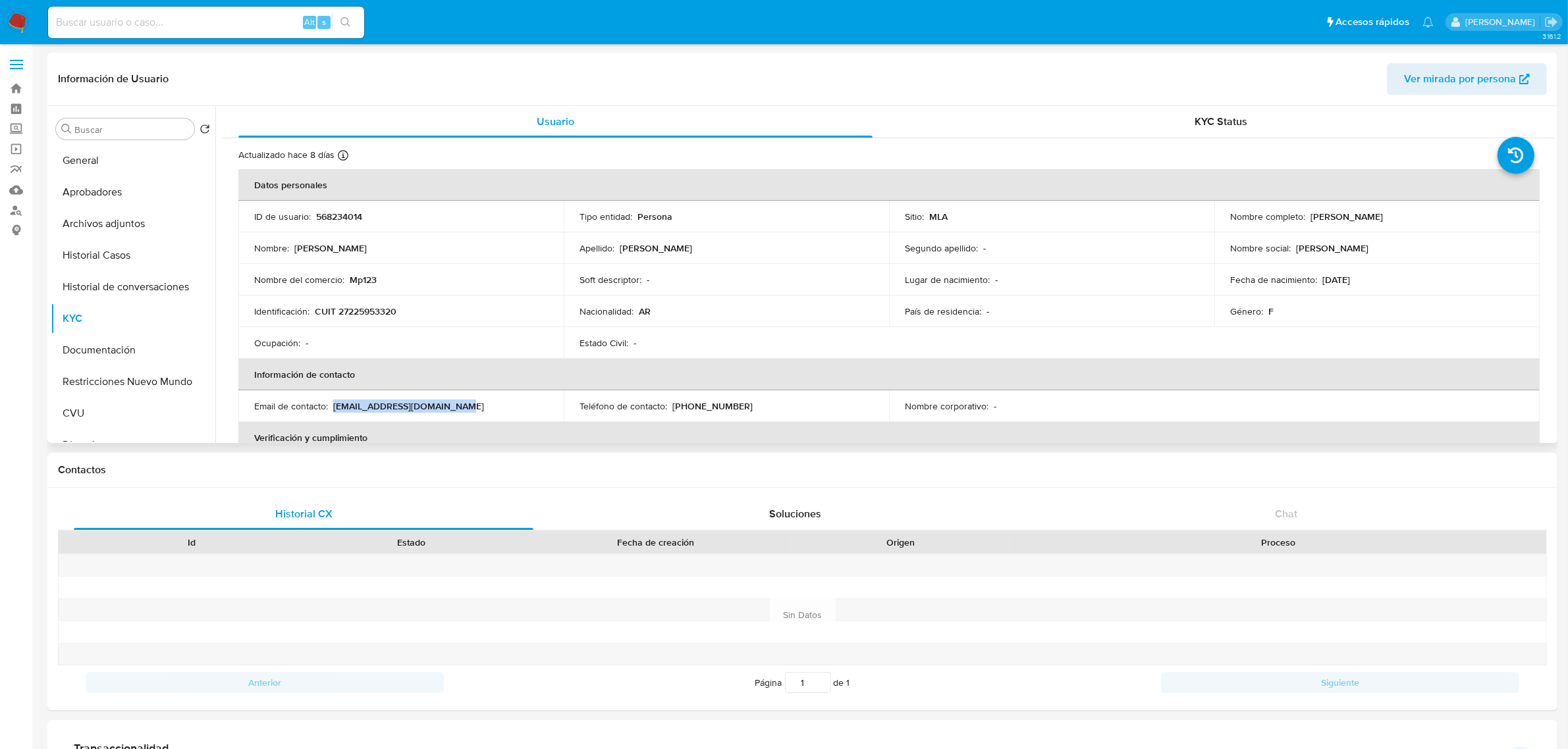
click at [455, 406] on div "Email de contacto : [EMAIL_ADDRESS][DOMAIN_NAME]" at bounding box center [401, 407] width 294 height 12
copy p "[EMAIL_ADDRESS][DOMAIN_NAME]"
